Goal: Task Accomplishment & Management: Manage account settings

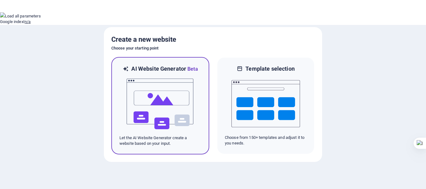
click at [163, 108] on img at bounding box center [160, 104] width 69 height 62
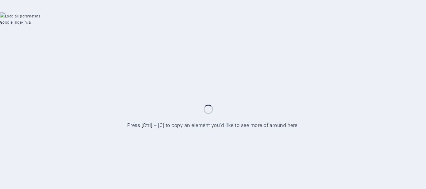
click at [29, 96] on button "For this domain" at bounding box center [14, 98] width 29 height 5
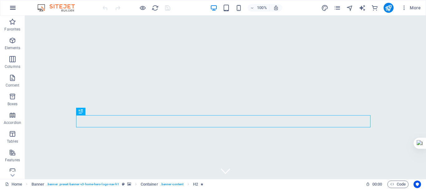
click at [14, 7] on icon "button" at bounding box center [12, 7] width 7 height 7
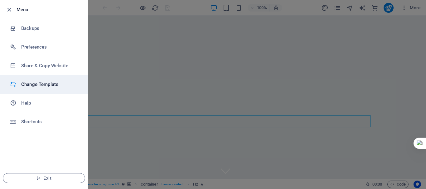
click at [45, 87] on h6 "Change Template" at bounding box center [50, 84] width 58 height 7
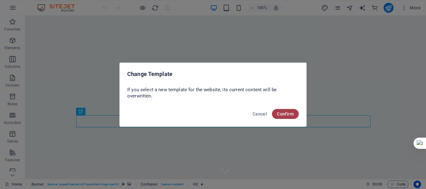
click at [281, 114] on span "Confirm" at bounding box center [285, 114] width 17 height 5
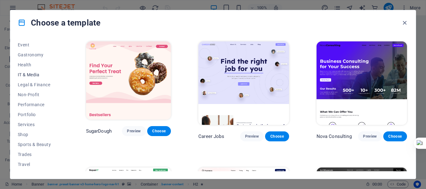
scroll to position [125, 0]
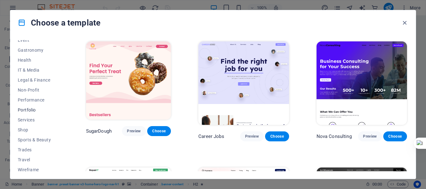
click at [31, 111] on span "Portfolio" at bounding box center [38, 110] width 41 height 5
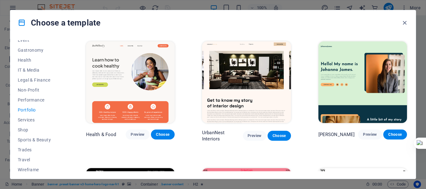
click at [28, 110] on span "Portfolio" at bounding box center [38, 110] width 41 height 5
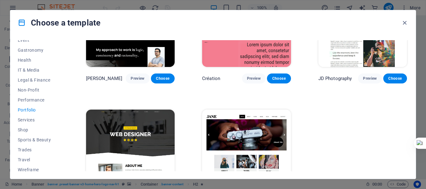
scroll to position [217, 0]
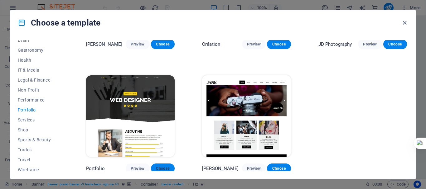
click at [161, 168] on span "Choose" at bounding box center [163, 168] width 14 height 5
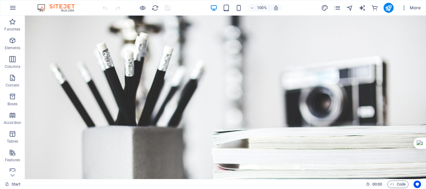
drag, startPoint x: 424, startPoint y: 75, endPoint x: 450, endPoint y: 38, distance: 45.8
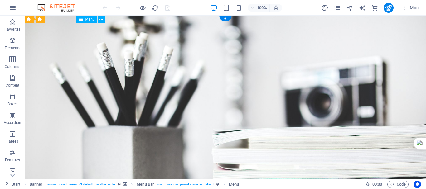
click at [15, 8] on icon "button" at bounding box center [12, 7] width 7 height 7
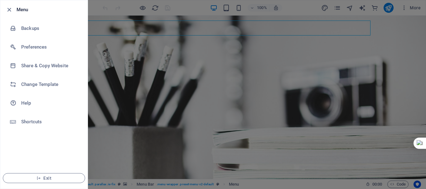
click at [127, 64] on div at bounding box center [213, 94] width 426 height 189
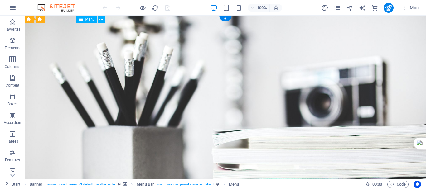
select select
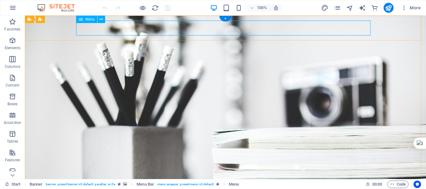
select select
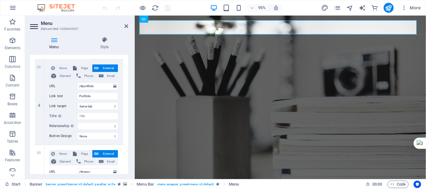
scroll to position [343, 0]
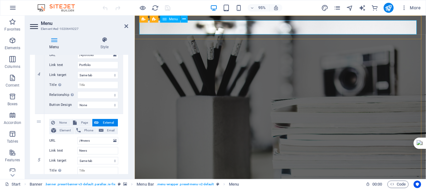
click at [13, 7] on icon "button" at bounding box center [12, 7] width 7 height 7
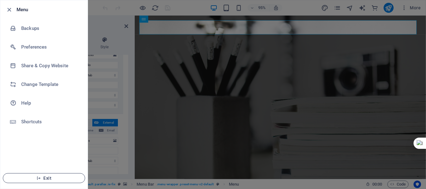
click at [48, 178] on span "Exit" at bounding box center [44, 178] width 72 height 5
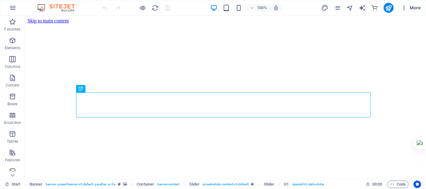
click at [404, 8] on icon "button" at bounding box center [404, 8] width 6 height 6
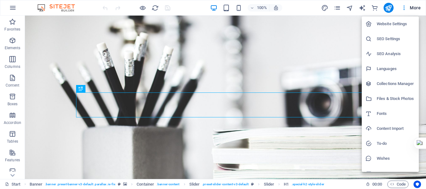
click at [397, 26] on h6 "Website Settings" at bounding box center [395, 23] width 38 height 7
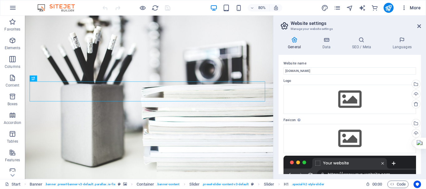
click at [415, 9] on span "More" at bounding box center [411, 8] width 20 height 6
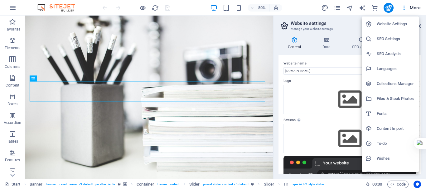
click at [349, 9] on div at bounding box center [213, 94] width 426 height 189
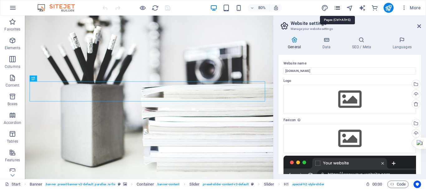
click at [334, 8] on icon "pages" at bounding box center [336, 7] width 7 height 7
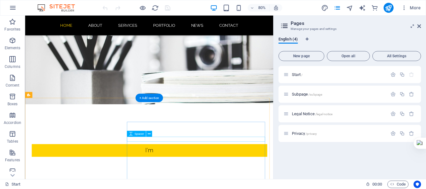
scroll to position [31, 0]
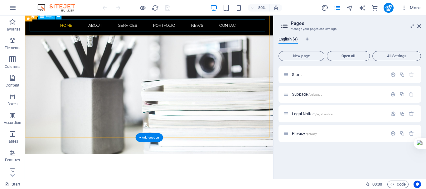
click at [280, 31] on nav "Home About Services Portfolio News Contact" at bounding box center [180, 28] width 294 height 15
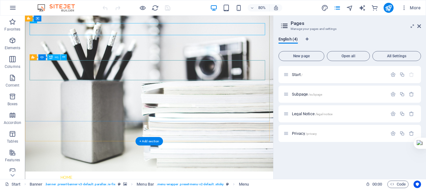
scroll to position [0, 0]
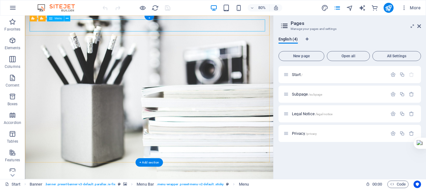
click at [67, 20] on icon at bounding box center [67, 18] width 3 height 5
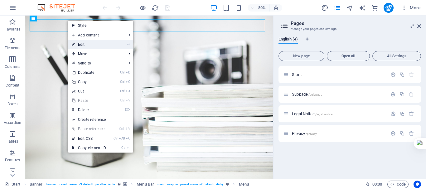
click at [89, 45] on link "⏎ Edit" at bounding box center [89, 44] width 42 height 9
select select
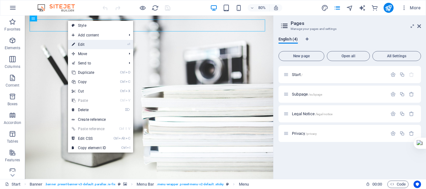
select select
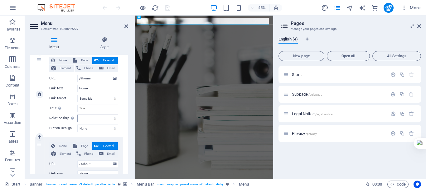
scroll to position [94, 0]
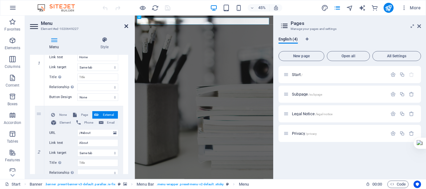
click at [126, 25] on icon at bounding box center [126, 26] width 4 height 5
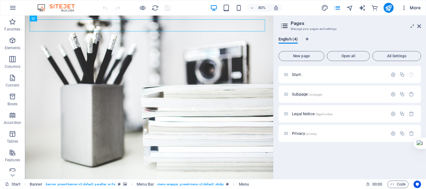
click at [404, 9] on icon "button" at bounding box center [404, 8] width 6 height 6
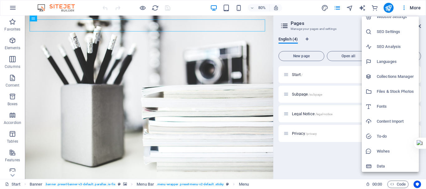
scroll to position [9, 0]
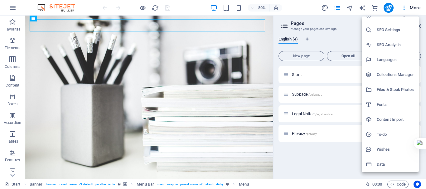
click at [377, 165] on h6 "Data" at bounding box center [395, 164] width 38 height 7
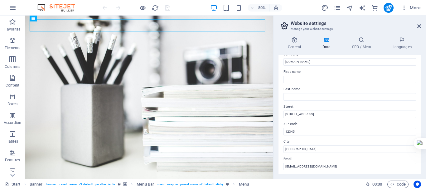
scroll to position [0, 0]
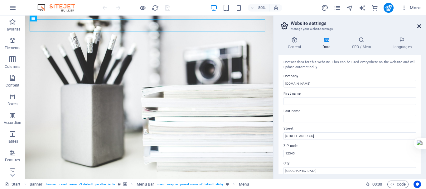
click at [419, 26] on icon at bounding box center [419, 26] width 4 height 5
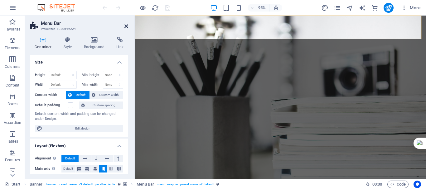
click at [126, 26] on icon at bounding box center [126, 26] width 4 height 5
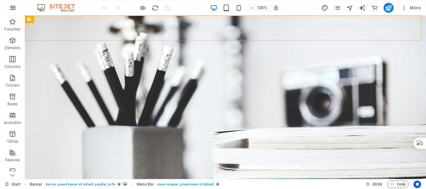
click at [15, 8] on icon "button" at bounding box center [12, 7] width 7 height 7
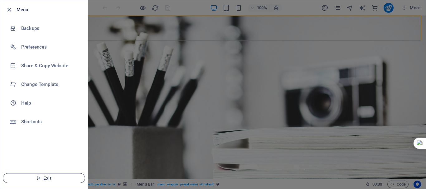
click at [48, 177] on span "Exit" at bounding box center [44, 178] width 72 height 5
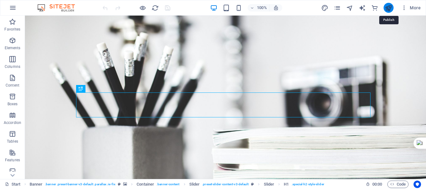
click at [389, 8] on icon "publish" at bounding box center [388, 7] width 7 height 7
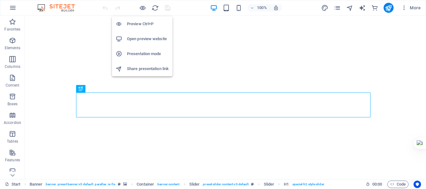
click at [139, 38] on h6 "Open preview website" at bounding box center [148, 38] width 42 height 7
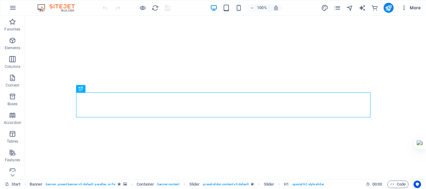
click at [404, 8] on icon "button" at bounding box center [404, 8] width 6 height 6
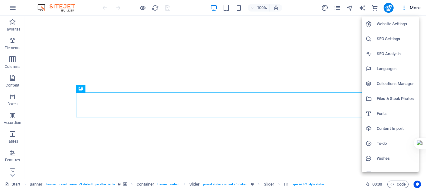
click at [337, 8] on div at bounding box center [213, 94] width 426 height 189
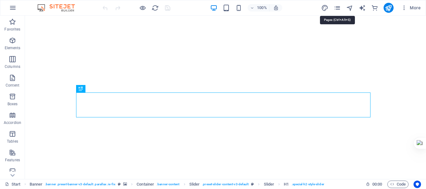
click at [337, 8] on icon "pages" at bounding box center [336, 7] width 7 height 7
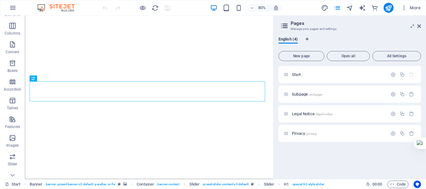
scroll to position [136, 0]
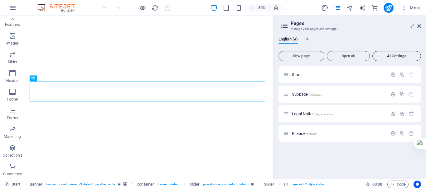
click at [388, 56] on span "All Settings" at bounding box center [396, 56] width 43 height 4
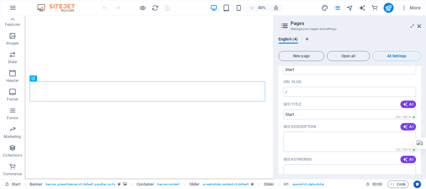
scroll to position [0, 0]
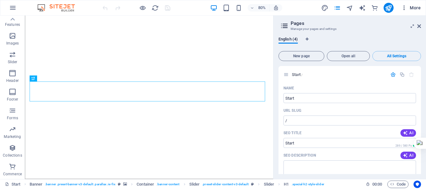
click at [412, 9] on span "More" at bounding box center [411, 8] width 20 height 6
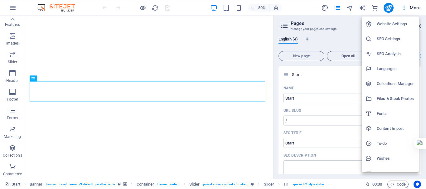
click at [388, 99] on h6 "Files & Stock Photos" at bounding box center [395, 98] width 38 height 7
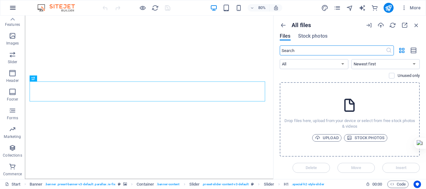
click at [12, 7] on icon "button" at bounding box center [12, 7] width 7 height 7
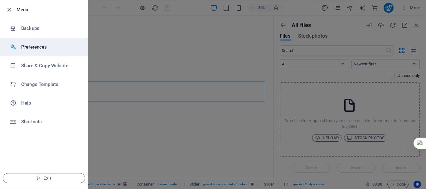
click at [30, 50] on h6 "Preferences" at bounding box center [50, 46] width 58 height 7
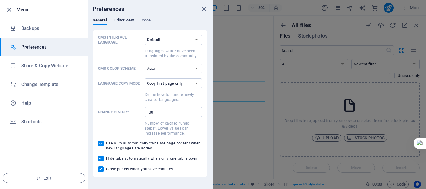
click at [125, 19] on span "Editor view" at bounding box center [124, 21] width 20 height 9
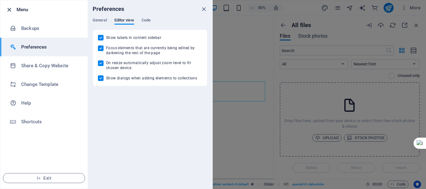
click at [7, 11] on icon "button" at bounding box center [9, 9] width 7 height 7
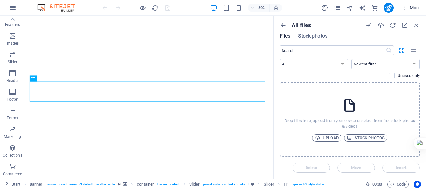
click at [403, 9] on icon "button" at bounding box center [404, 8] width 6 height 6
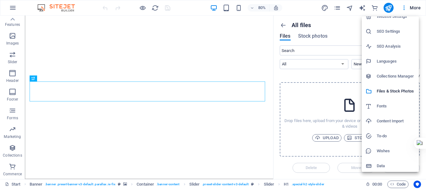
scroll to position [9, 0]
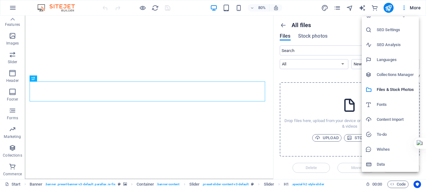
click at [295, 6] on div at bounding box center [213, 94] width 426 height 189
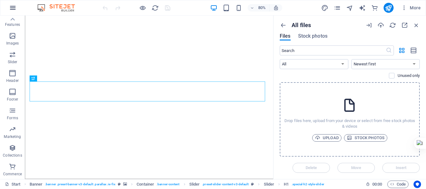
click at [12, 8] on icon "button" at bounding box center [12, 7] width 7 height 7
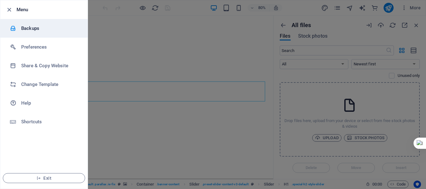
click at [44, 28] on h6 "Backups" at bounding box center [50, 28] width 58 height 7
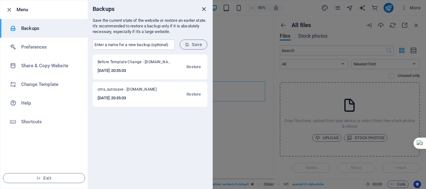
click at [204, 10] on icon "close" at bounding box center [203, 9] width 7 height 7
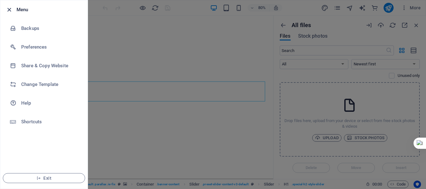
click at [10, 11] on icon "button" at bounding box center [9, 9] width 7 height 7
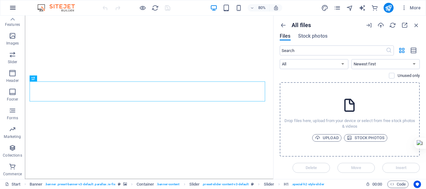
click at [10, 11] on icon "button" at bounding box center [12, 7] width 7 height 7
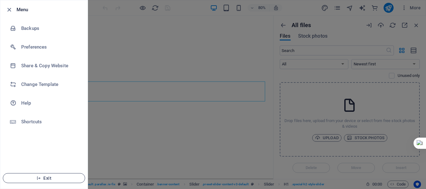
click at [43, 178] on span "Exit" at bounding box center [44, 178] width 72 height 5
